Goal: Task Accomplishment & Management: Manage account settings

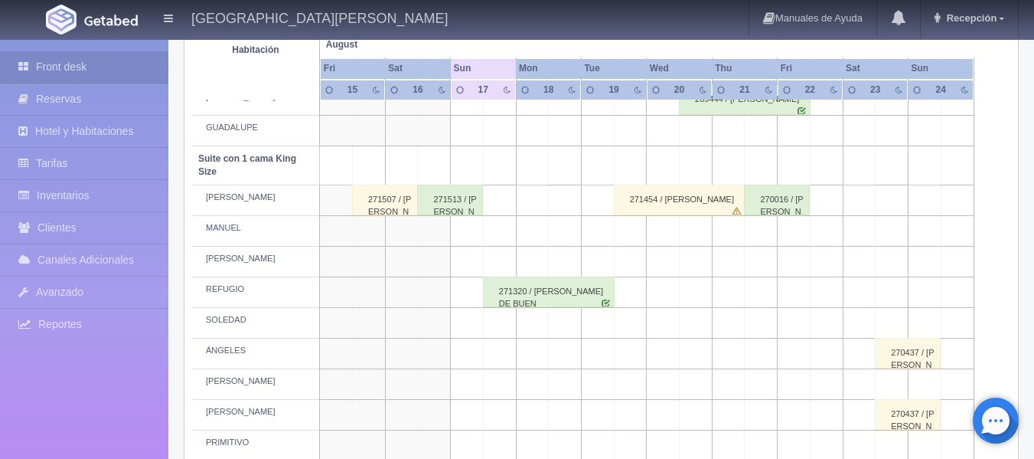
scroll to position [612, 0]
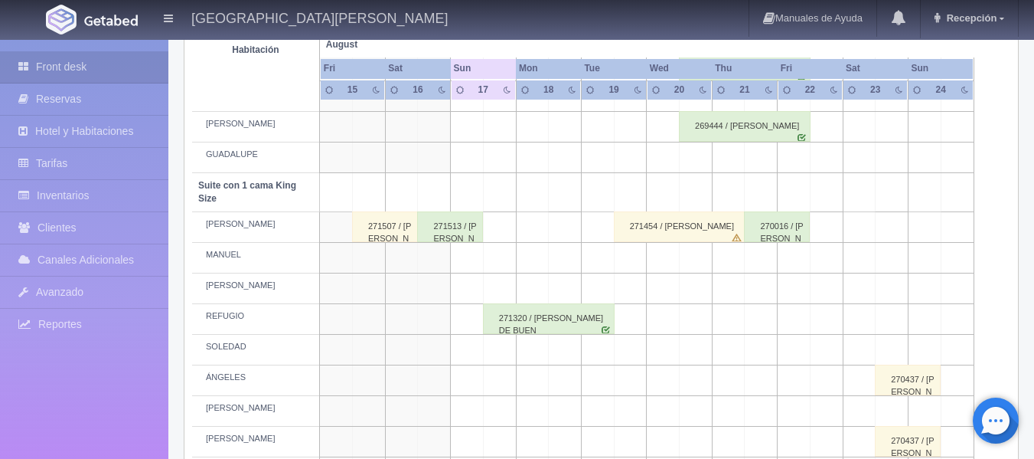
click at [495, 316] on div "271320 / [PERSON_NAME] DE BUEN" at bounding box center [549, 318] width 132 height 31
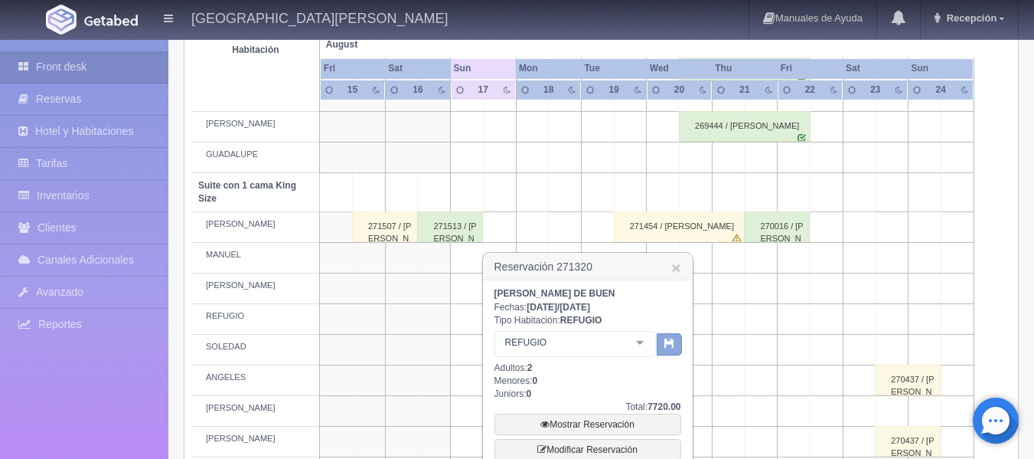
click at [663, 342] on button "button" at bounding box center [669, 344] width 25 height 23
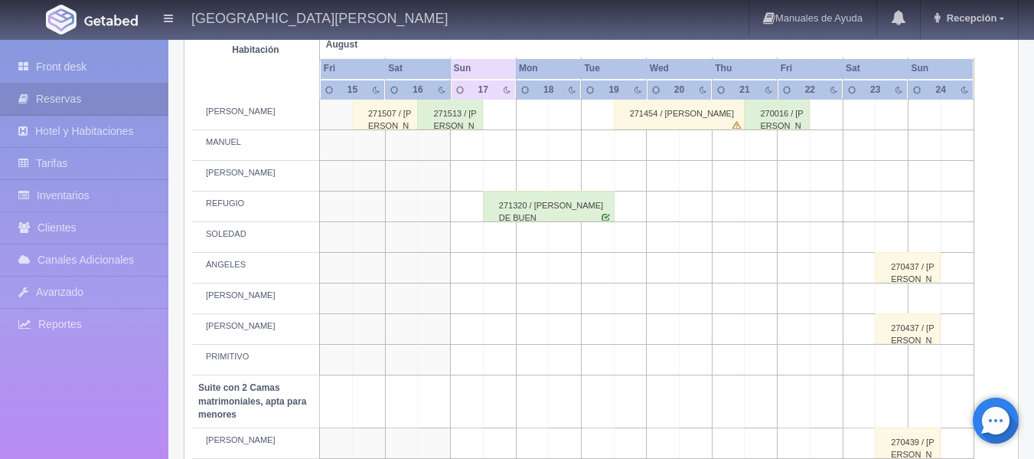
scroll to position [726, 0]
click at [500, 199] on div "271320 / [PERSON_NAME] DE BUEN" at bounding box center [549, 204] width 132 height 31
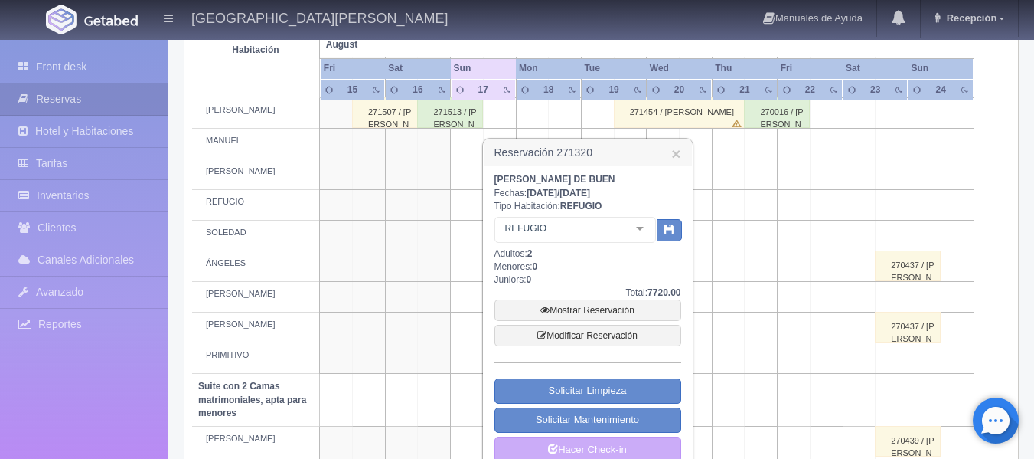
click at [641, 229] on div at bounding box center [640, 228] width 31 height 23
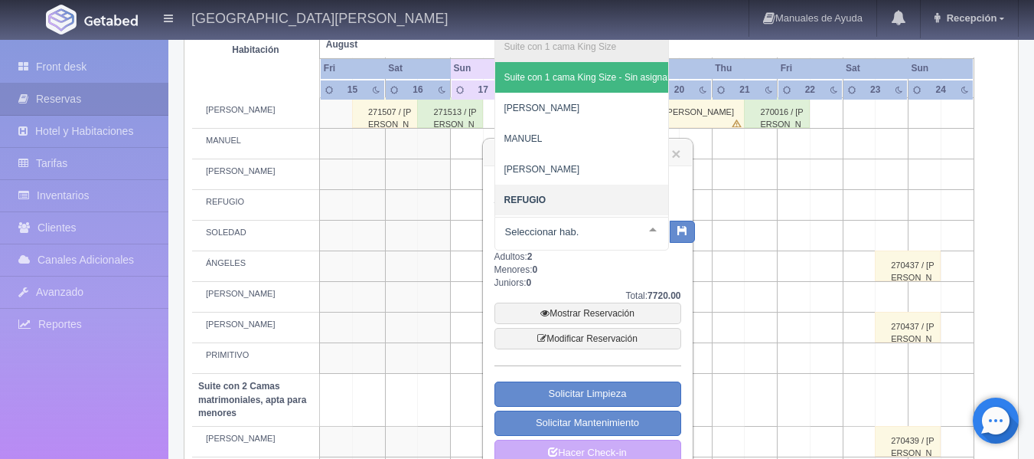
click at [649, 227] on div at bounding box center [653, 228] width 31 height 23
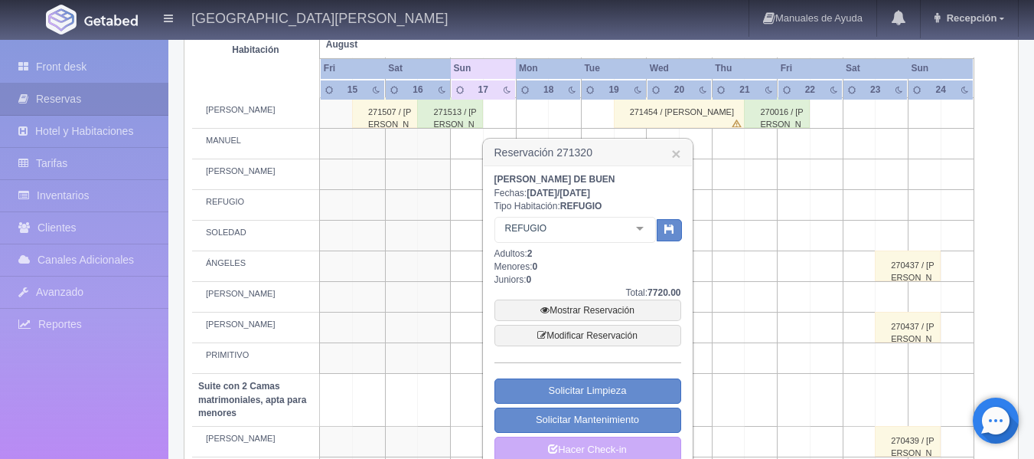
click at [644, 227] on div at bounding box center [640, 228] width 31 height 23
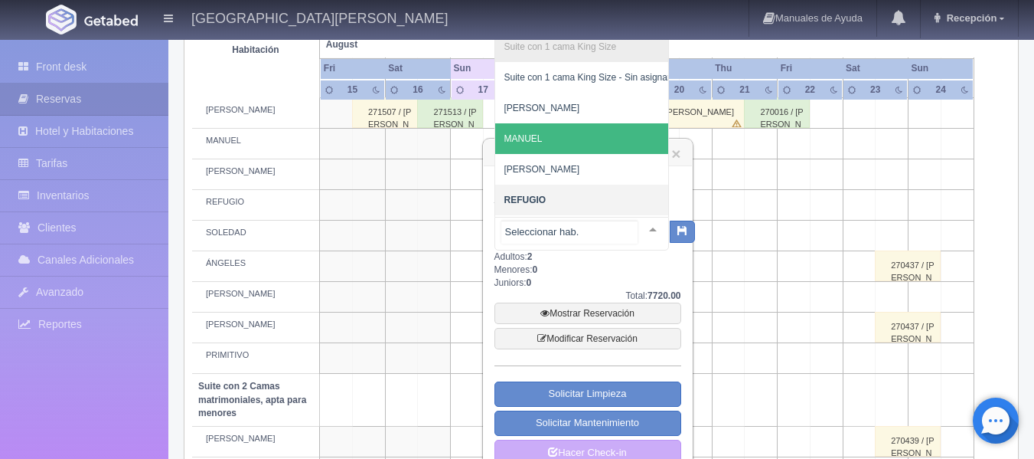
scroll to position [153, 0]
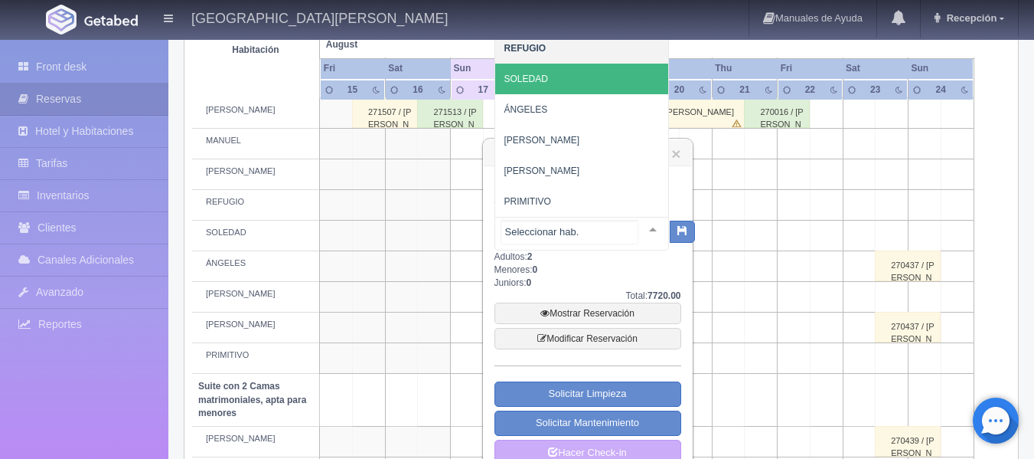
click at [549, 83] on span "SOLEDAD" at bounding box center [587, 79] width 184 height 31
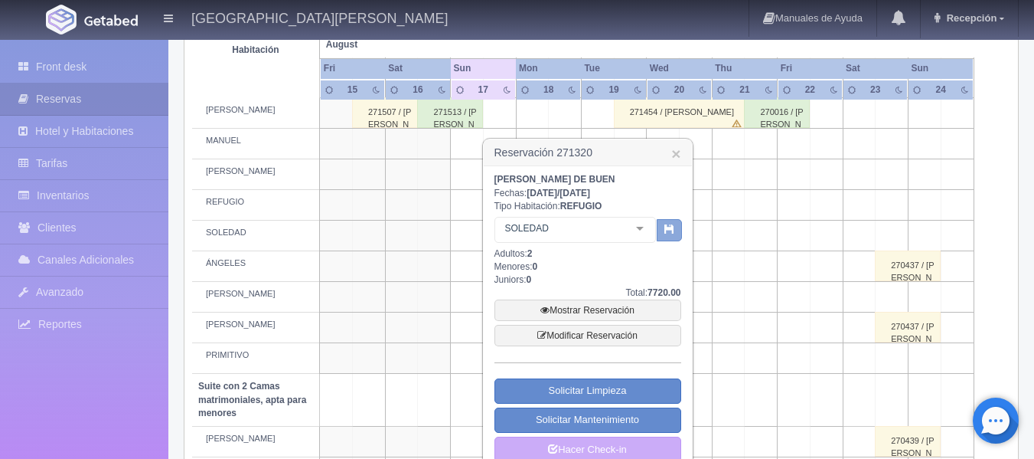
click at [678, 224] on button "button" at bounding box center [669, 230] width 25 height 23
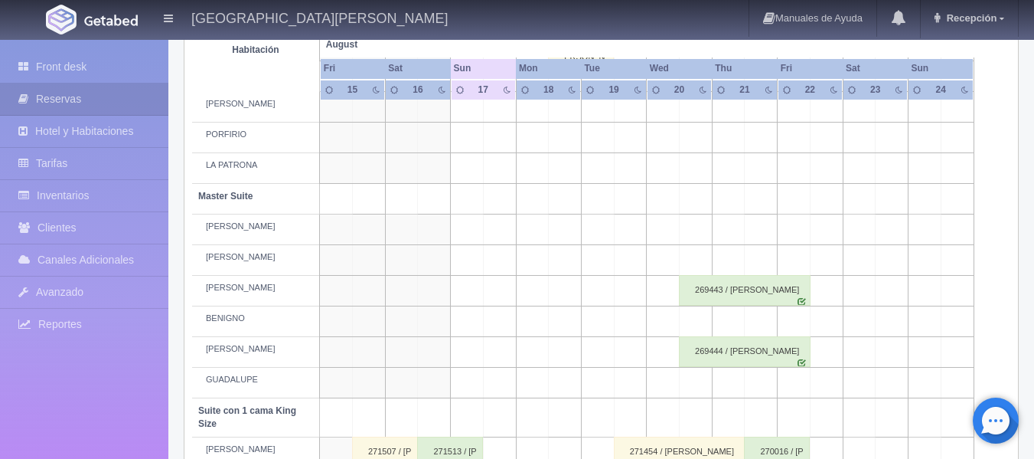
scroll to position [306, 0]
